Goal: Task Accomplishment & Management: Manage account settings

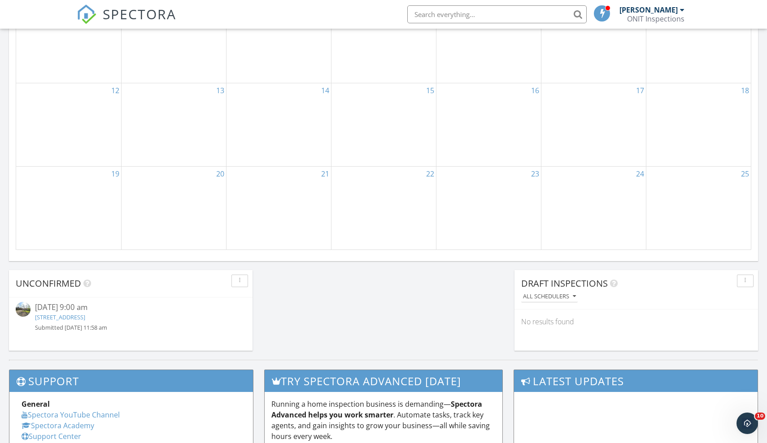
scroll to position [571, 0]
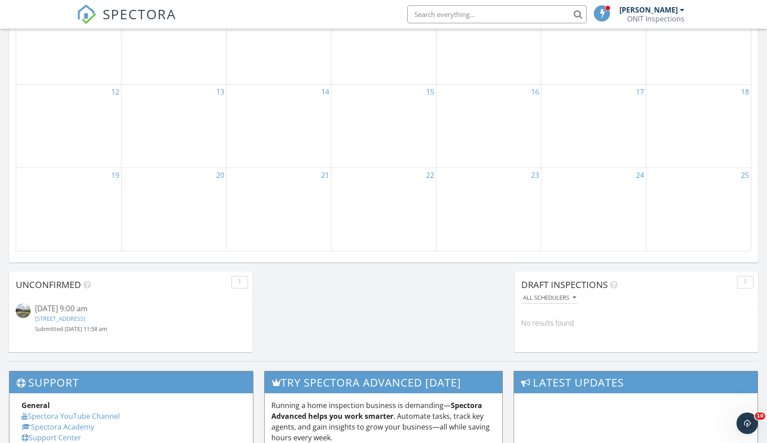
click at [85, 317] on link "[STREET_ADDRESS]" at bounding box center [60, 319] width 50 height 8
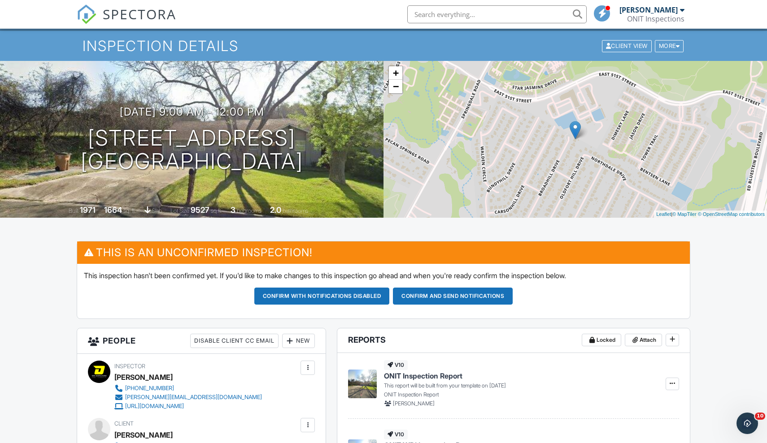
scroll to position [21, 0]
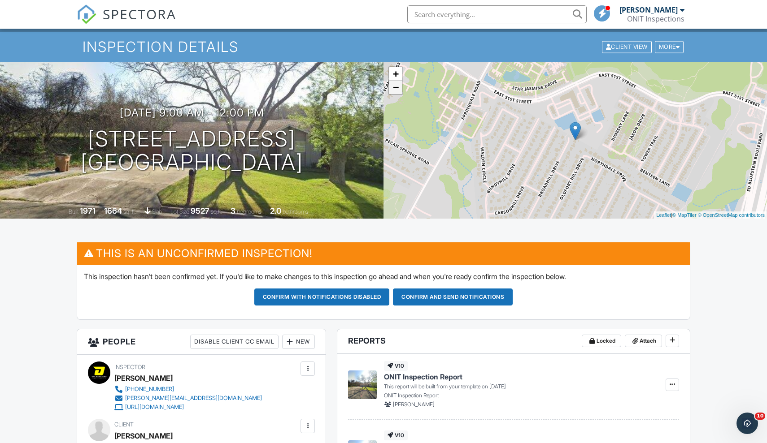
click at [399, 91] on link "−" at bounding box center [395, 87] width 13 height 13
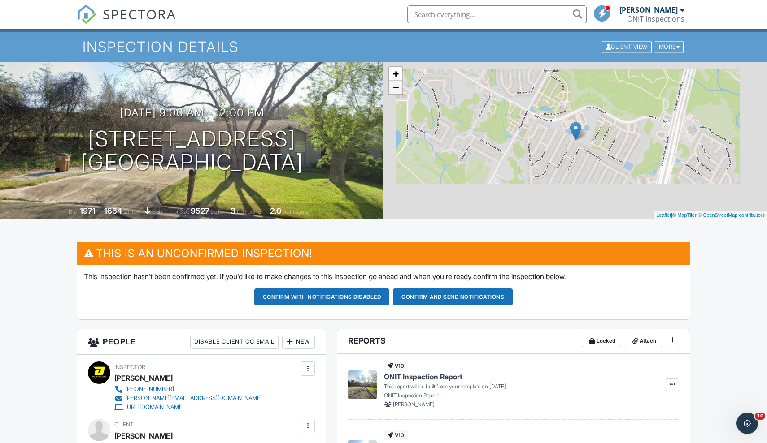
click at [399, 91] on link "−" at bounding box center [395, 87] width 13 height 13
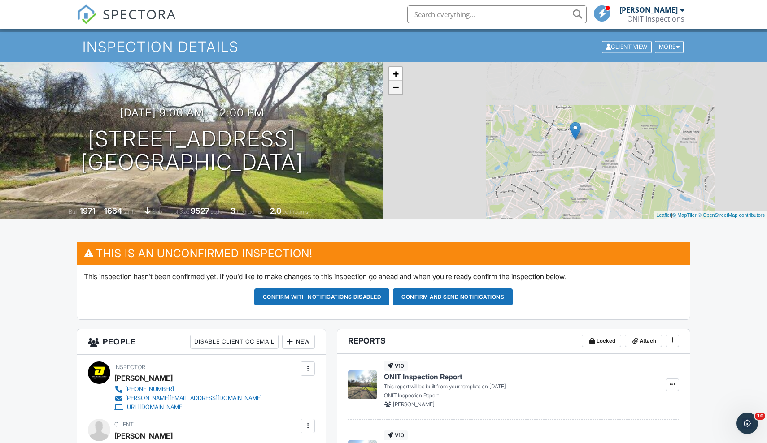
click at [399, 91] on link "−" at bounding box center [395, 87] width 13 height 13
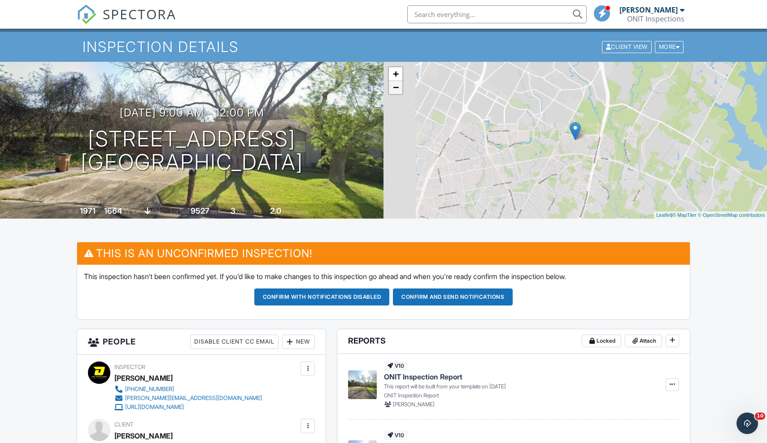
click at [399, 91] on link "−" at bounding box center [395, 87] width 13 height 13
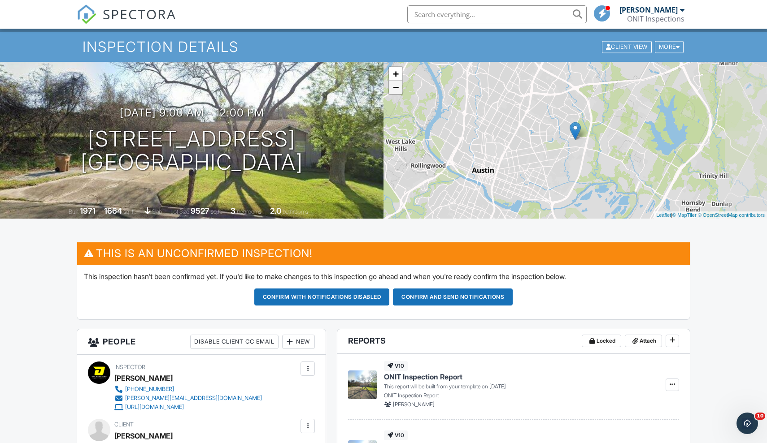
click at [399, 91] on link "−" at bounding box center [395, 87] width 13 height 13
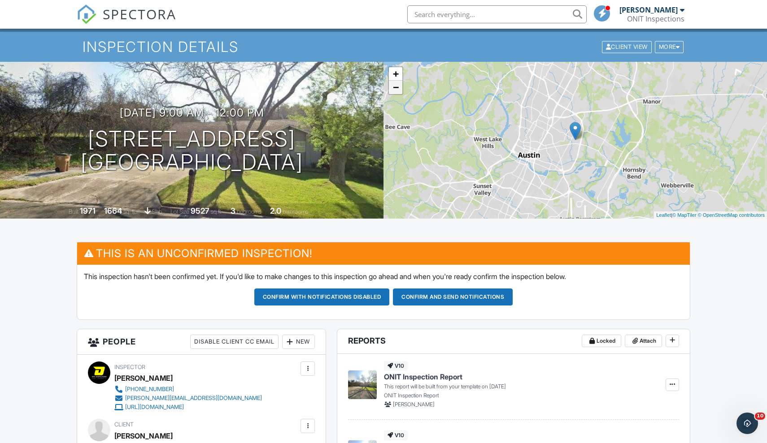
click at [399, 91] on link "−" at bounding box center [395, 87] width 13 height 13
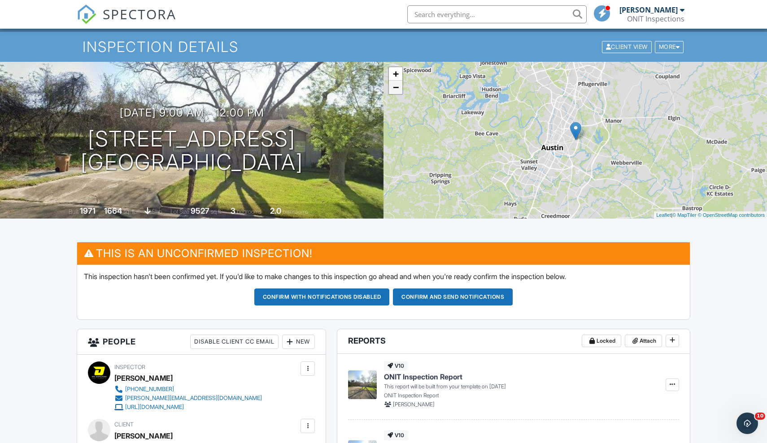
click at [399, 91] on link "−" at bounding box center [395, 87] width 13 height 13
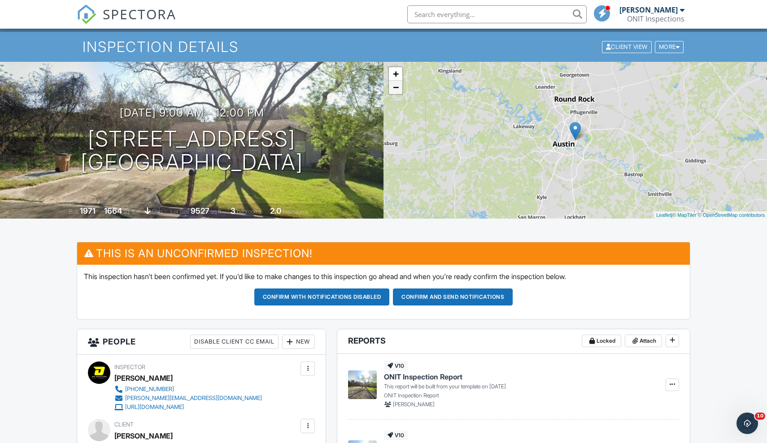
click at [399, 91] on link "−" at bounding box center [395, 87] width 13 height 13
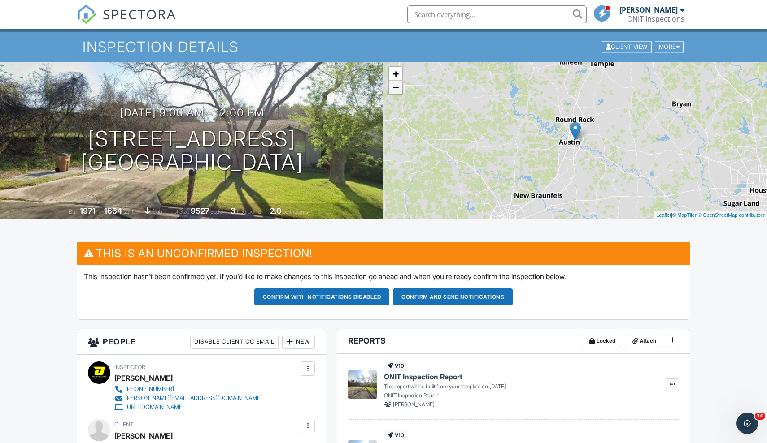
click at [399, 91] on link "−" at bounding box center [395, 87] width 13 height 13
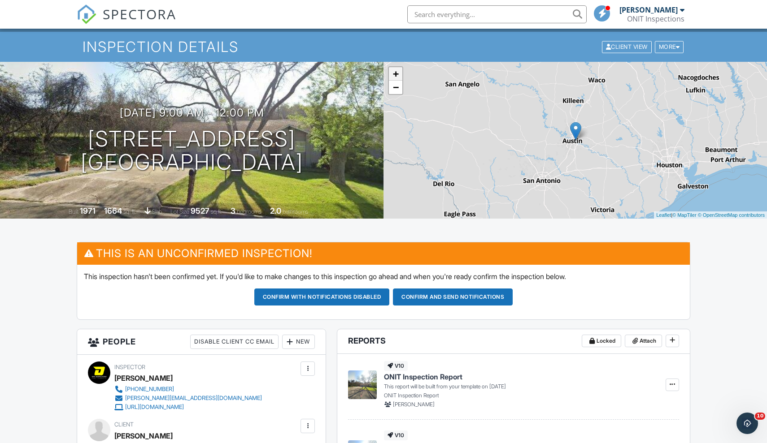
click at [399, 70] on link "+" at bounding box center [395, 73] width 13 height 13
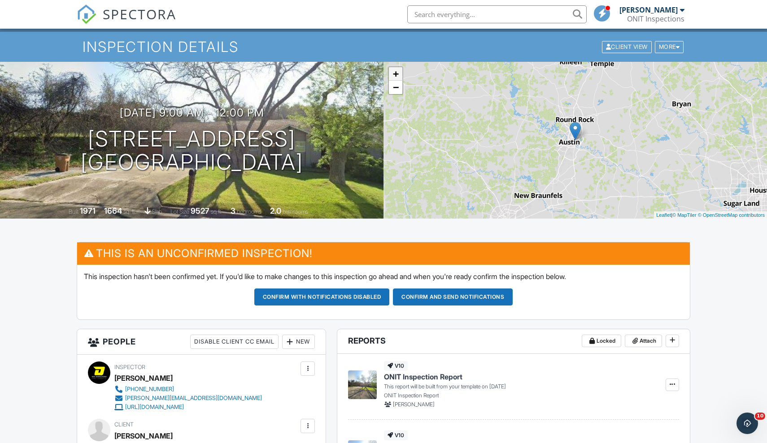
click at [399, 70] on link "+" at bounding box center [395, 73] width 13 height 13
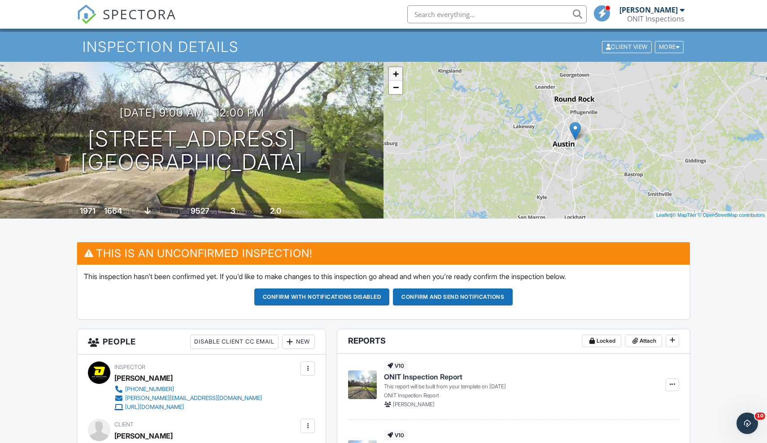
click at [399, 70] on link "+" at bounding box center [395, 73] width 13 height 13
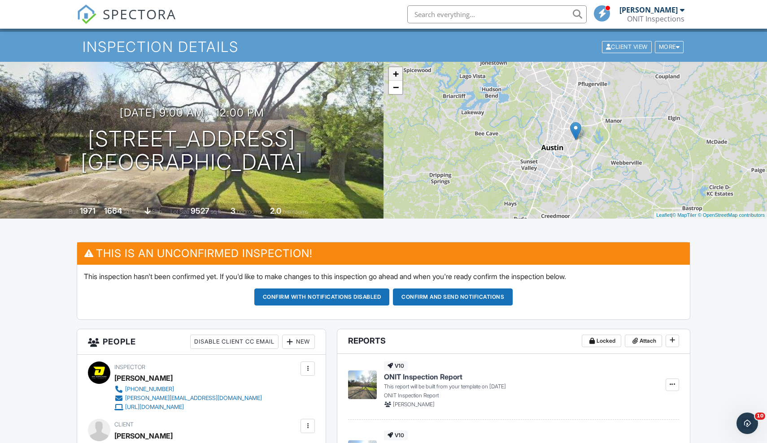
click at [399, 70] on link "+" at bounding box center [395, 73] width 13 height 13
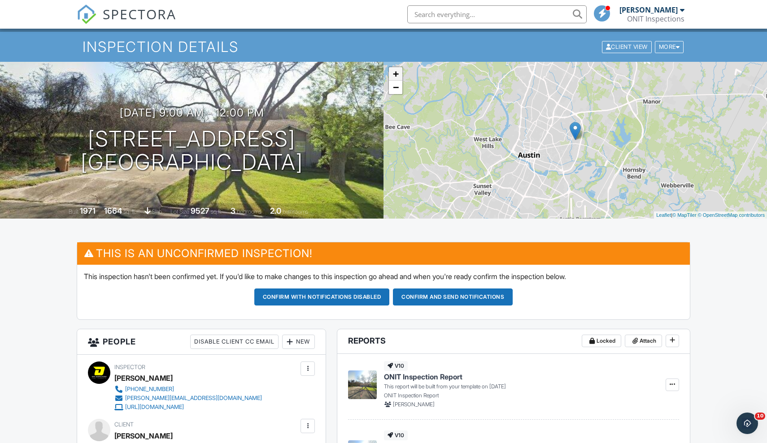
click at [399, 70] on link "+" at bounding box center [395, 73] width 13 height 13
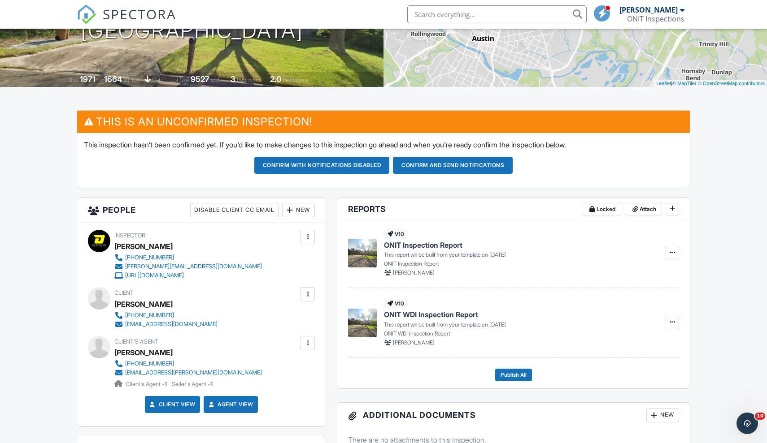
scroll to position [153, 0]
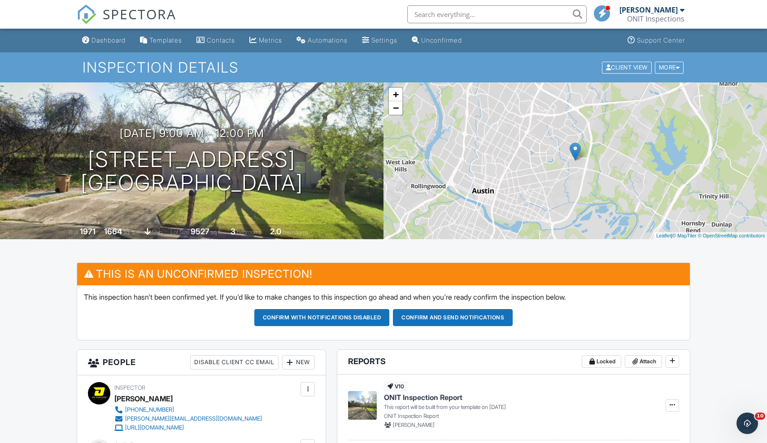
scroll to position [0, 0]
click at [674, 70] on div "More" at bounding box center [669, 67] width 29 height 12
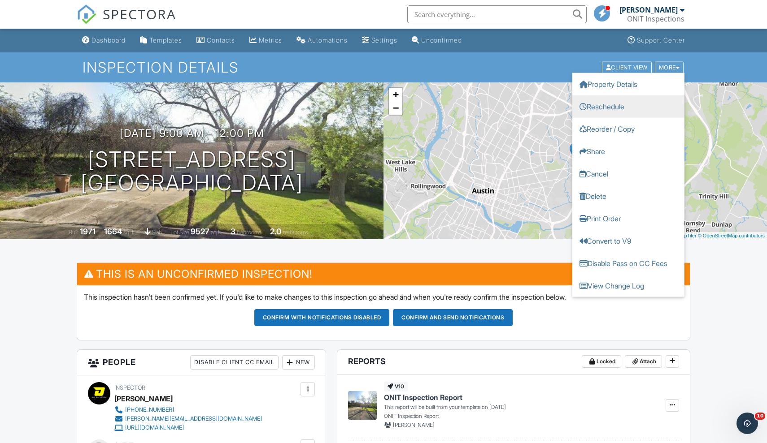
click at [629, 109] on link "Reschedule" at bounding box center [628, 106] width 112 height 22
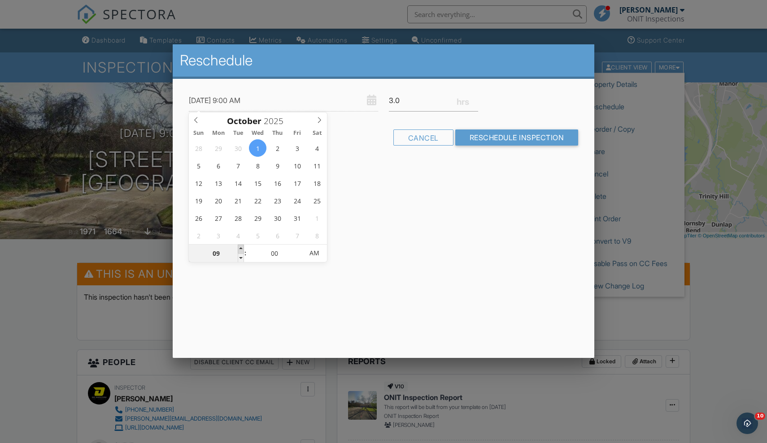
type input "[DATE] 10:00 AM"
type input "10"
click at [242, 249] on span at bounding box center [241, 249] width 6 height 9
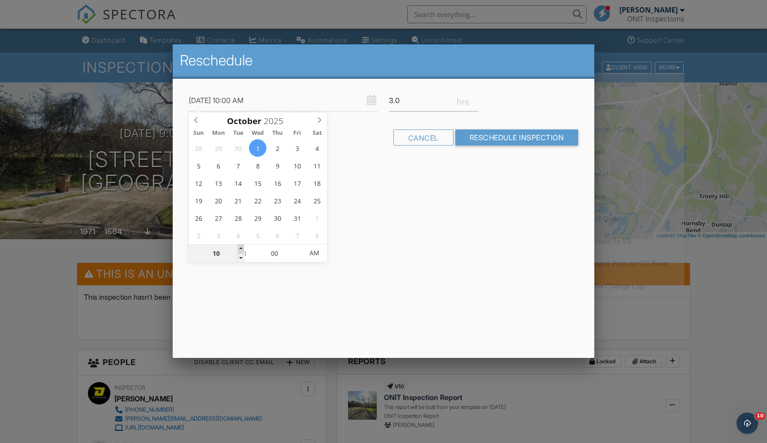
type input "[DATE] 11:00 AM"
type input "11"
click at [242, 249] on span at bounding box center [241, 249] width 6 height 9
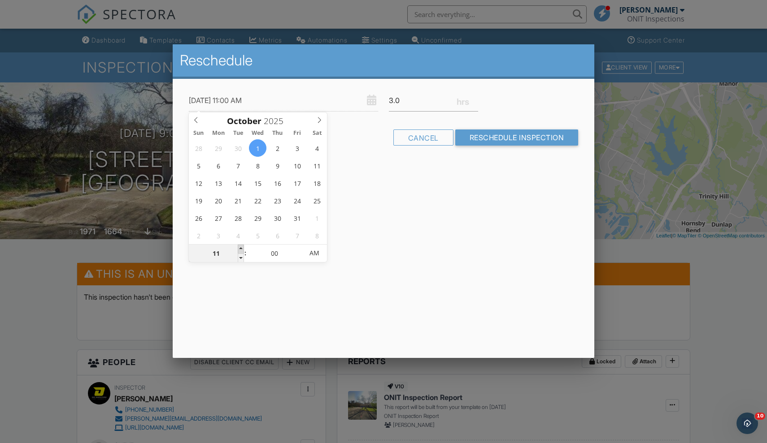
type input "[DATE] 12:00 PM"
type input "12"
click at [242, 249] on span at bounding box center [241, 249] width 6 height 9
type input "[DATE] 1:00 PM"
type input "01"
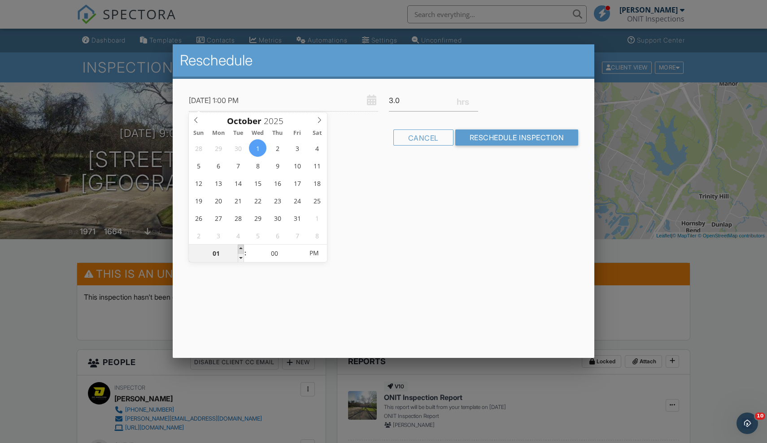
click at [242, 249] on span at bounding box center [241, 249] width 6 height 9
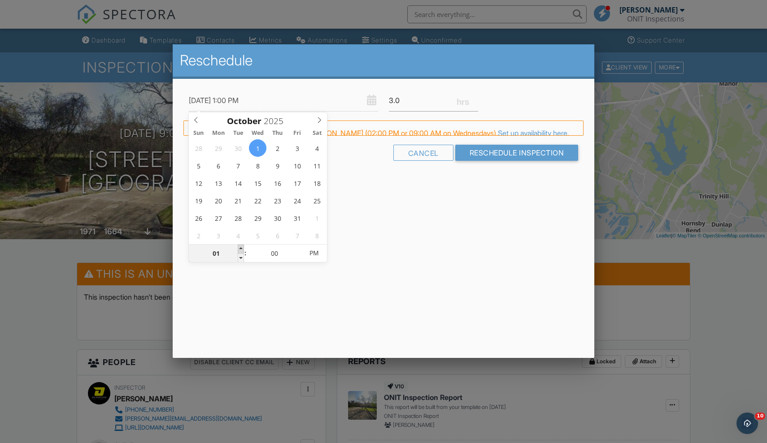
type input "[DATE] 2:00 PM"
type input "02"
click at [242, 249] on span at bounding box center [241, 249] width 6 height 9
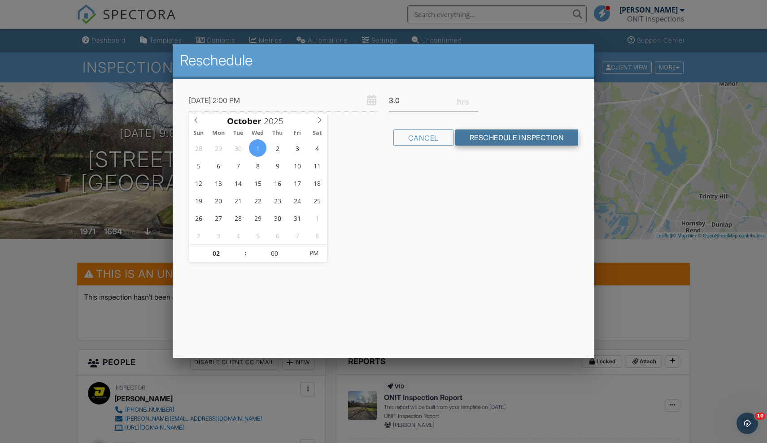
click at [482, 134] on input "Reschedule Inspection" at bounding box center [516, 138] width 123 height 16
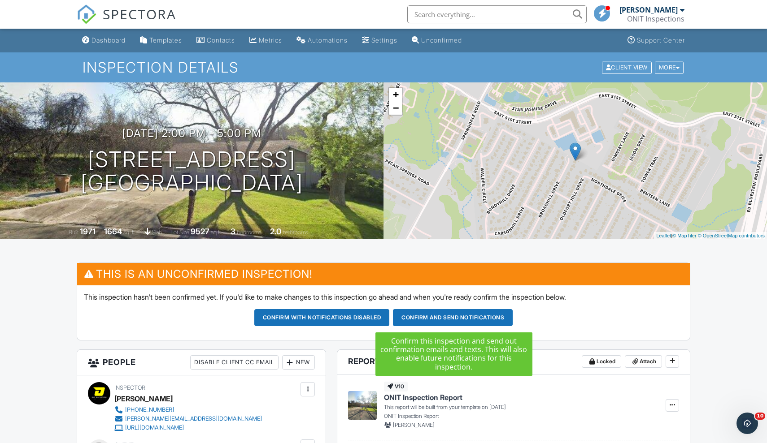
click at [479, 319] on button "Confirm and send notifications" at bounding box center [453, 317] width 120 height 17
